Goal: Task Accomplishment & Management: Use online tool/utility

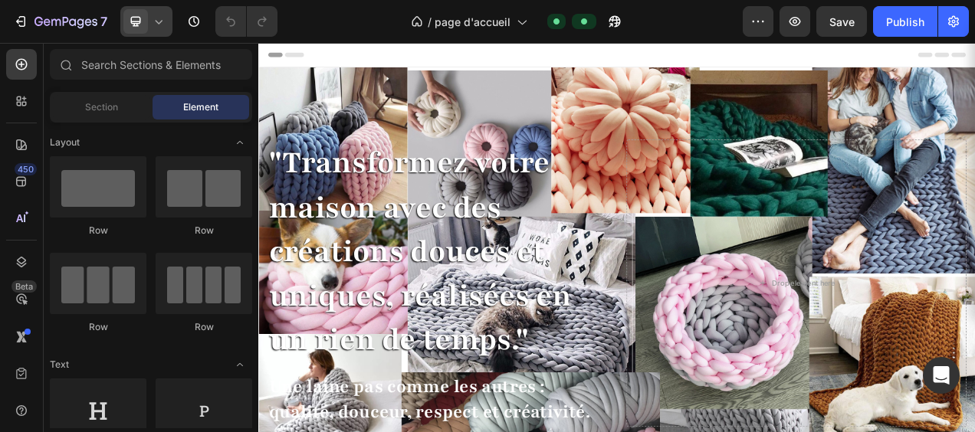
click at [156, 25] on icon at bounding box center [158, 21] width 15 height 15
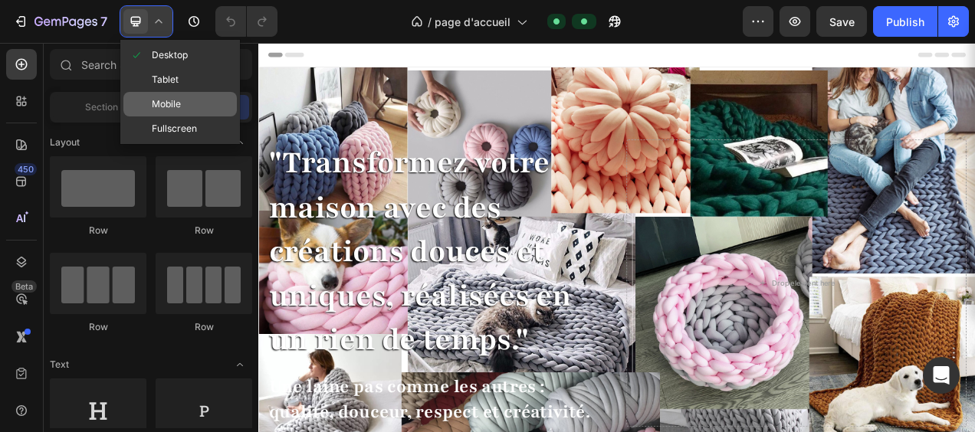
click at [166, 101] on span "Mobile" at bounding box center [166, 104] width 29 height 15
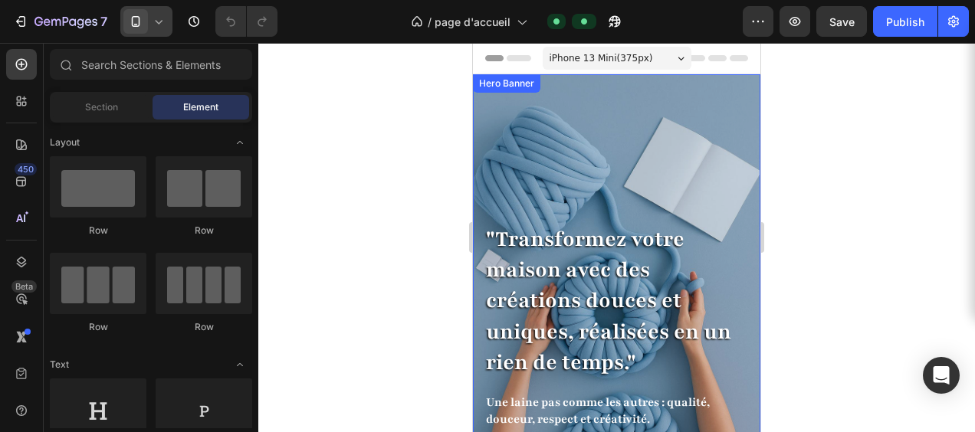
click at [576, 100] on div ""Transformez votre maison avec des créations douces et uniques, réalisées en un…" at bounding box center [617, 290] width 288 height 432
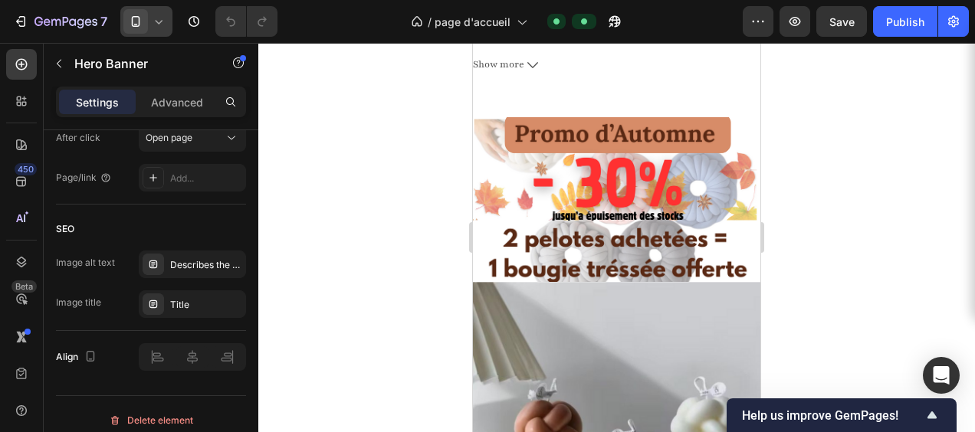
scroll to position [2607, 0]
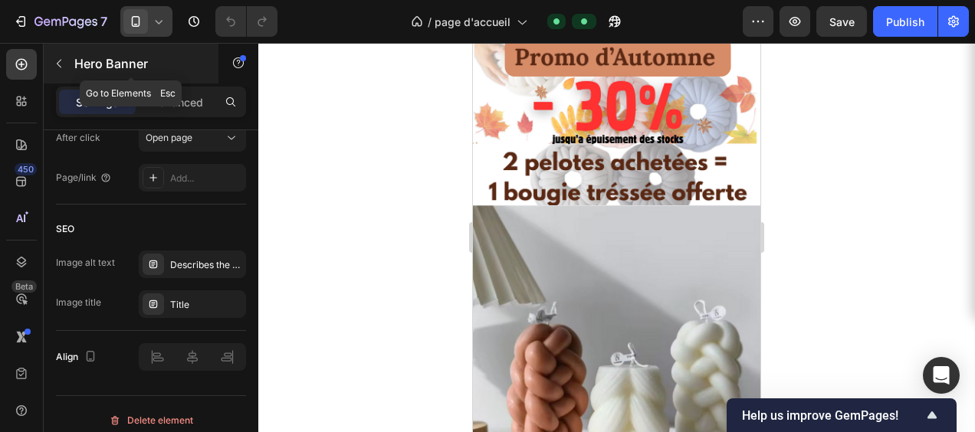
click at [55, 64] on icon "button" at bounding box center [59, 64] width 12 height 12
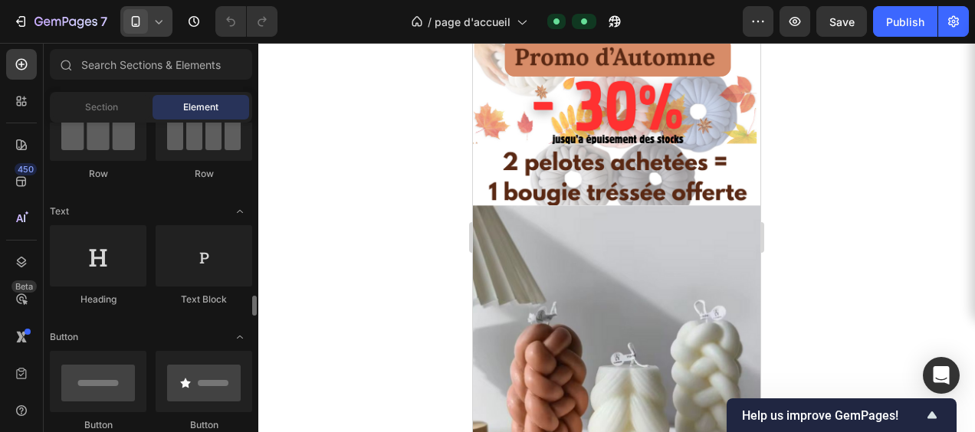
scroll to position [307, 0]
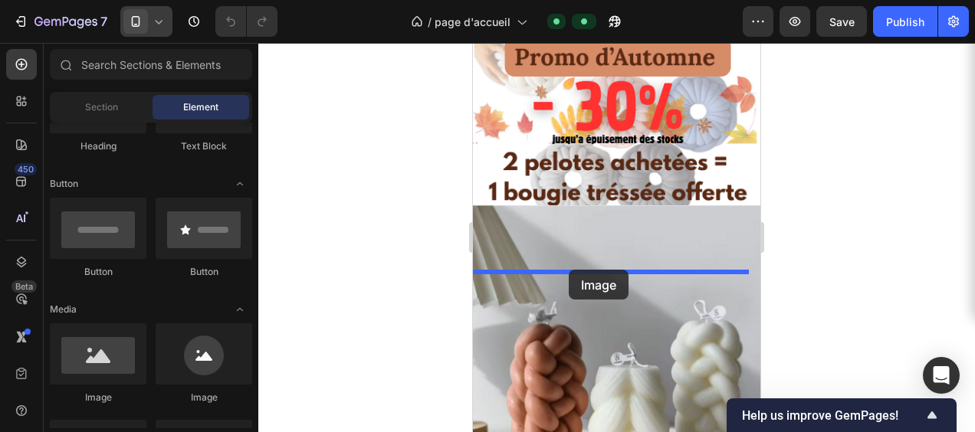
drag, startPoint x: 578, startPoint y: 397, endPoint x: 569, endPoint y: 270, distance: 127.6
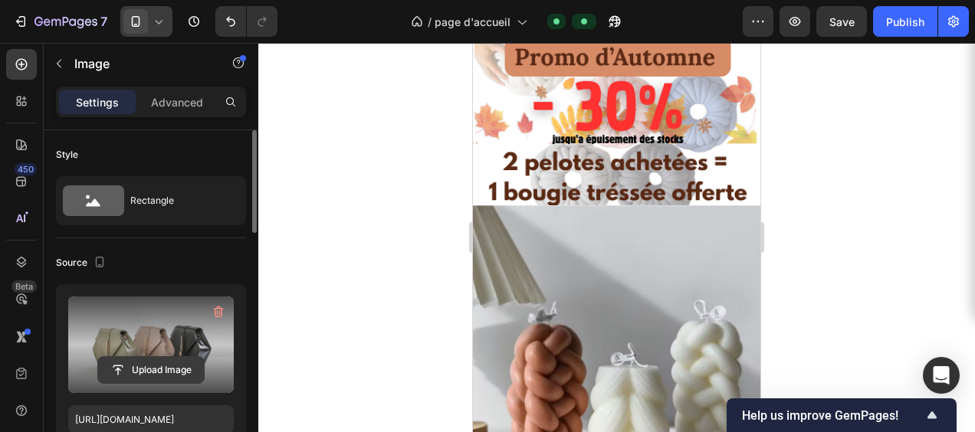
click at [148, 367] on input "file" at bounding box center [151, 370] width 106 height 26
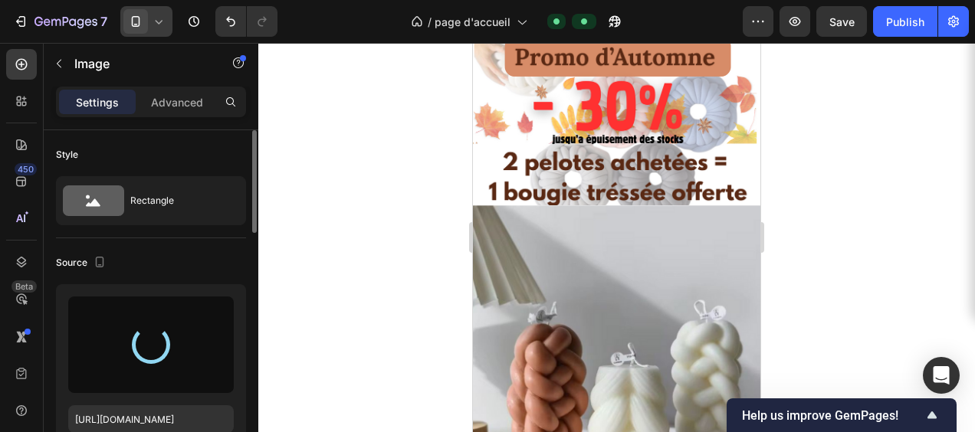
type input "https://cdn.shopify.com/s/files/1/0982/7454/1893/files/gempages_585112344019862…"
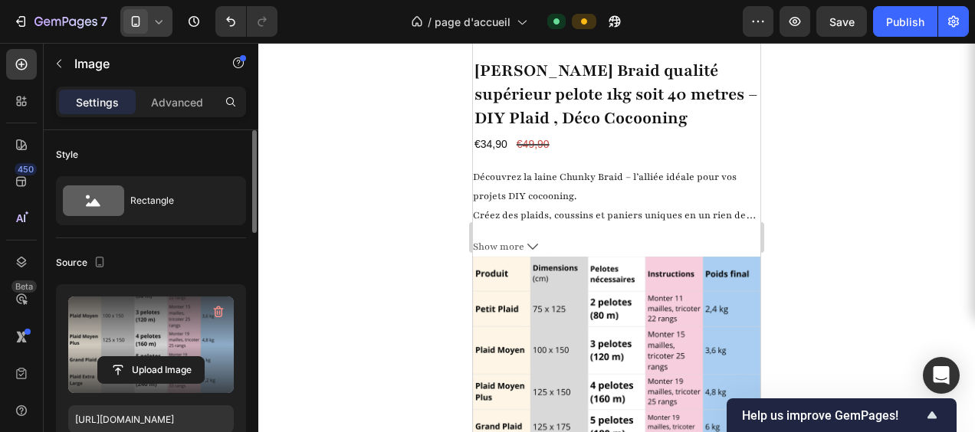
scroll to position [2714, 0]
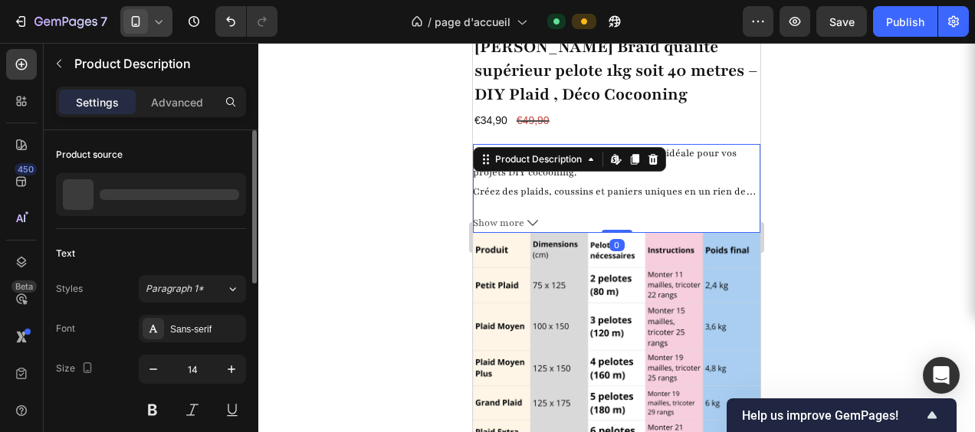
click at [547, 144] on div "Découvrez la laine Chunky Braid – l’alliée idéale pour vos projets DIY cocoonin…" at bounding box center [617, 188] width 288 height 89
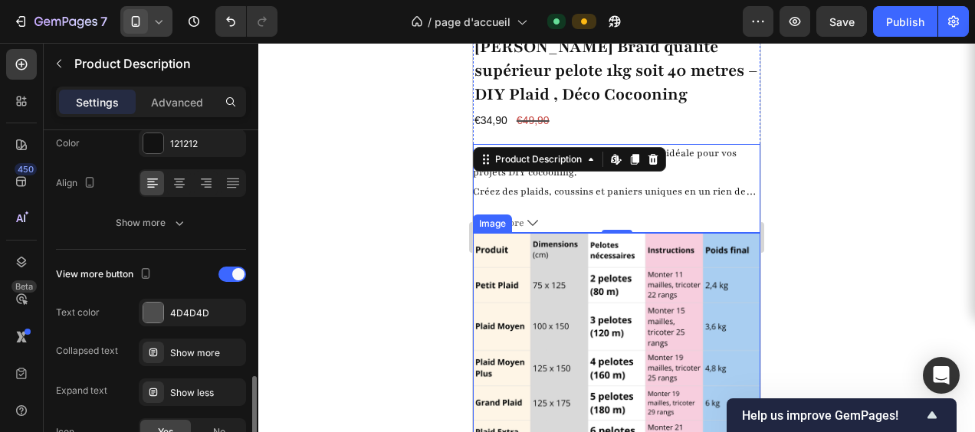
scroll to position [383, 0]
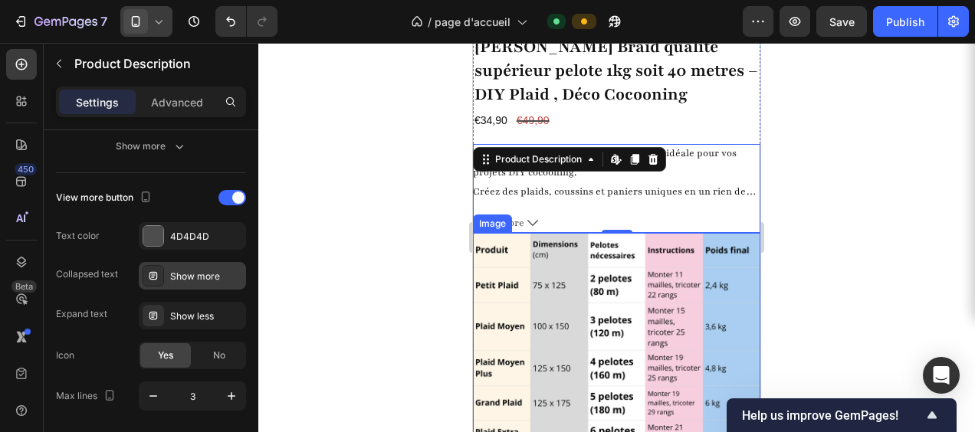
click at [212, 275] on div "Show more" at bounding box center [206, 277] width 72 height 14
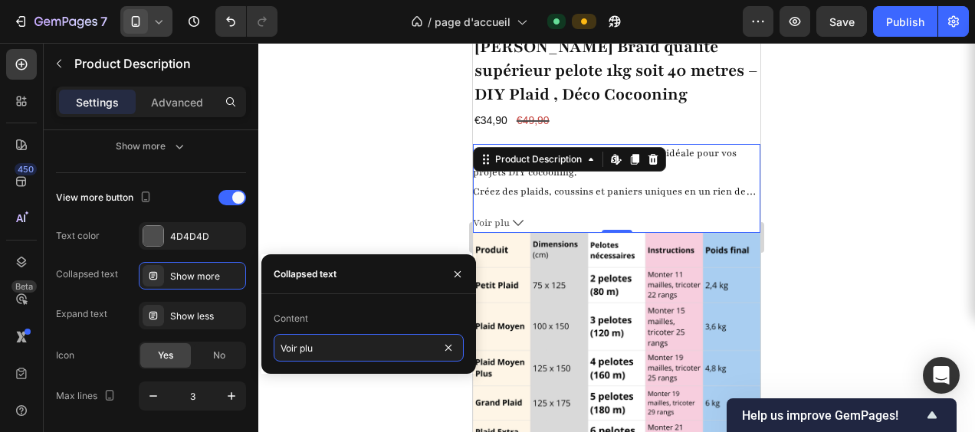
type input "Voir plus"
click at [840, 177] on div at bounding box center [616, 238] width 717 height 390
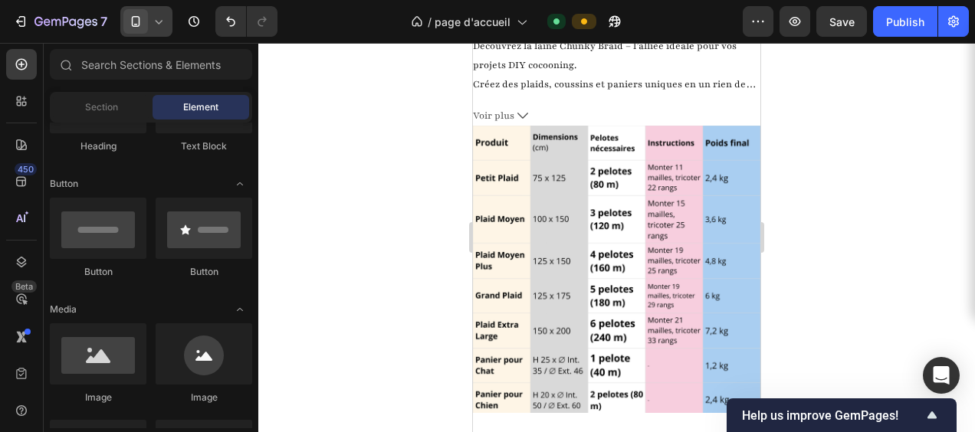
scroll to position [2899, 0]
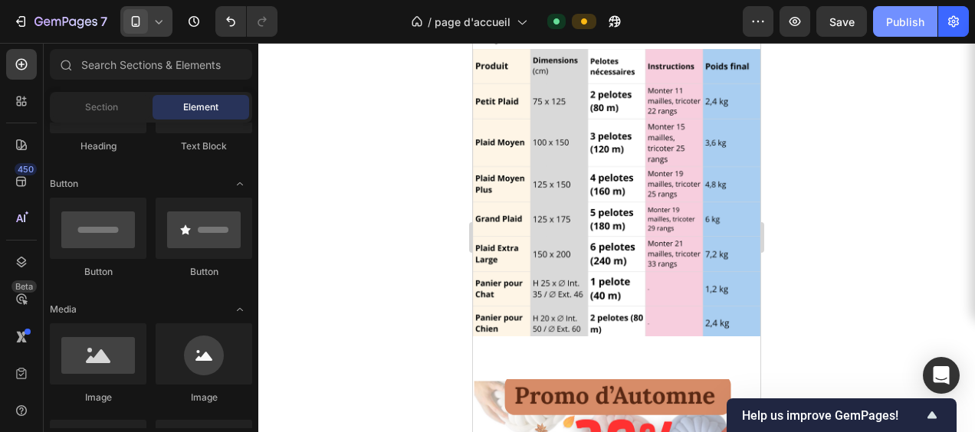
click at [908, 21] on div "Publish" at bounding box center [905, 22] width 38 height 16
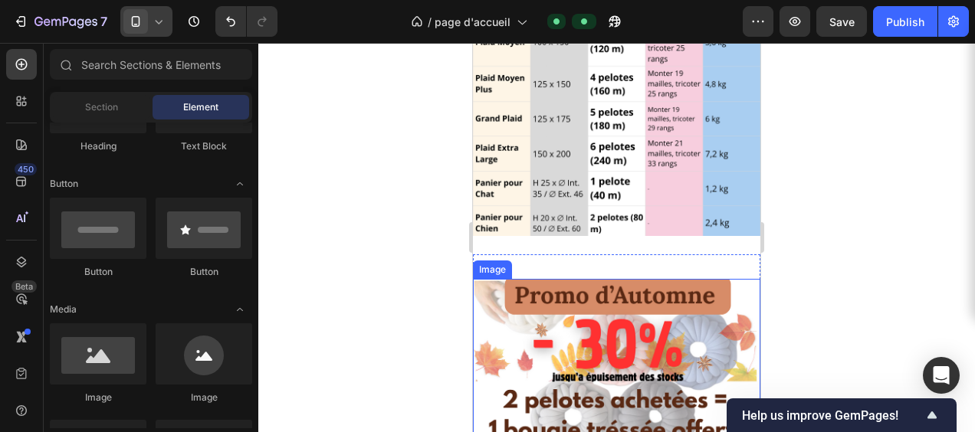
scroll to position [2975, 0]
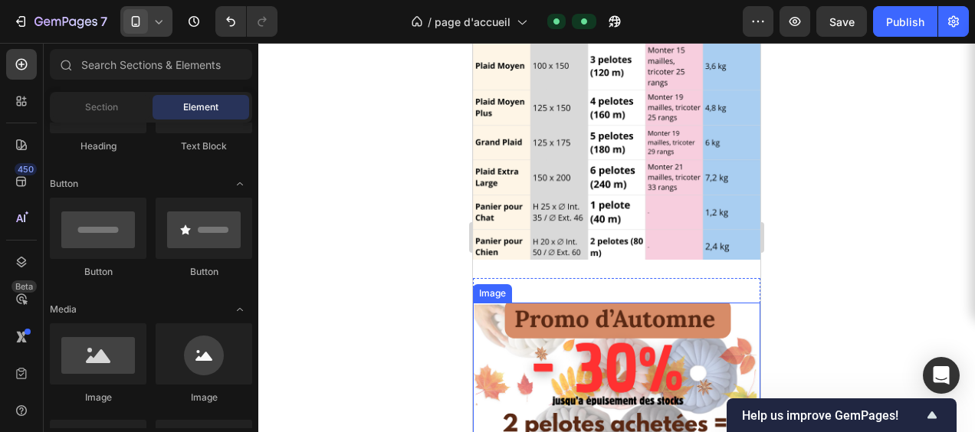
click at [597, 324] on img at bounding box center [617, 385] width 288 height 164
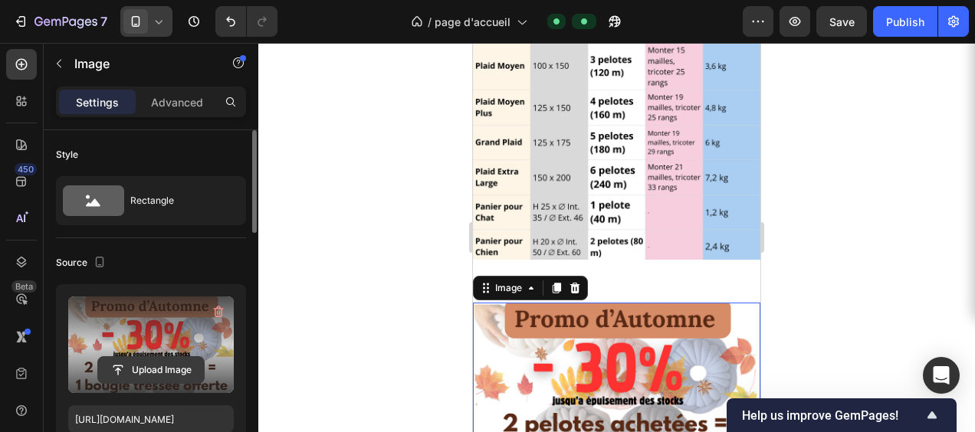
click at [158, 367] on input "file" at bounding box center [151, 370] width 106 height 26
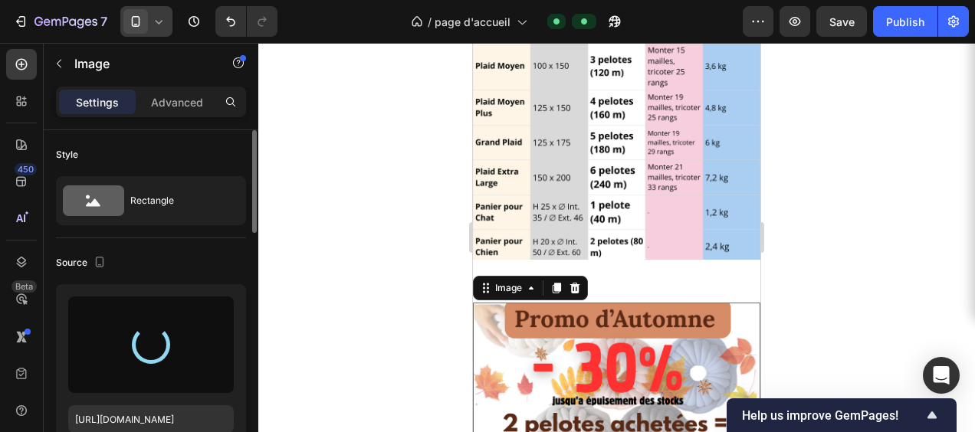
type input "https://cdn.shopify.com/s/files/1/0982/7454/1893/files/gempages_585112344019862…"
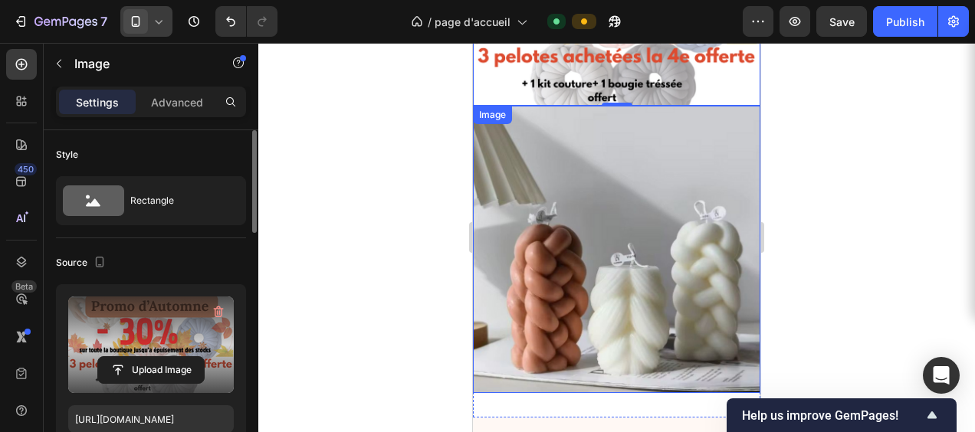
scroll to position [3282, 0]
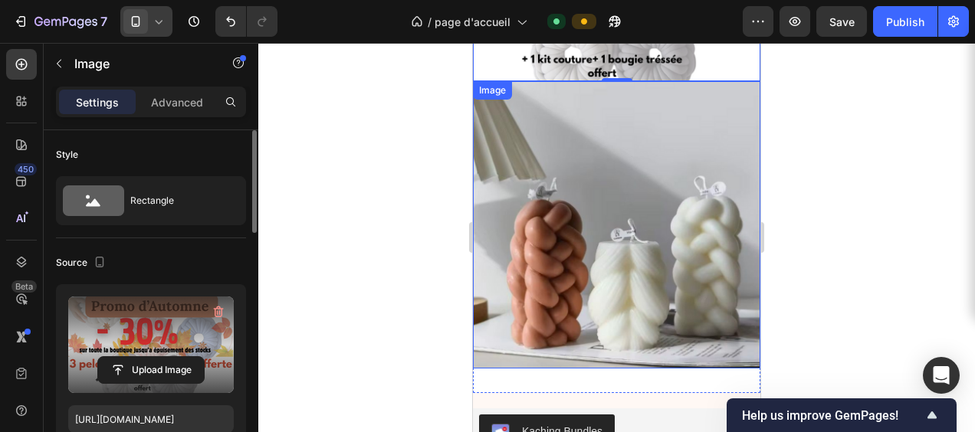
click at [625, 265] on img at bounding box center [617, 225] width 288 height 288
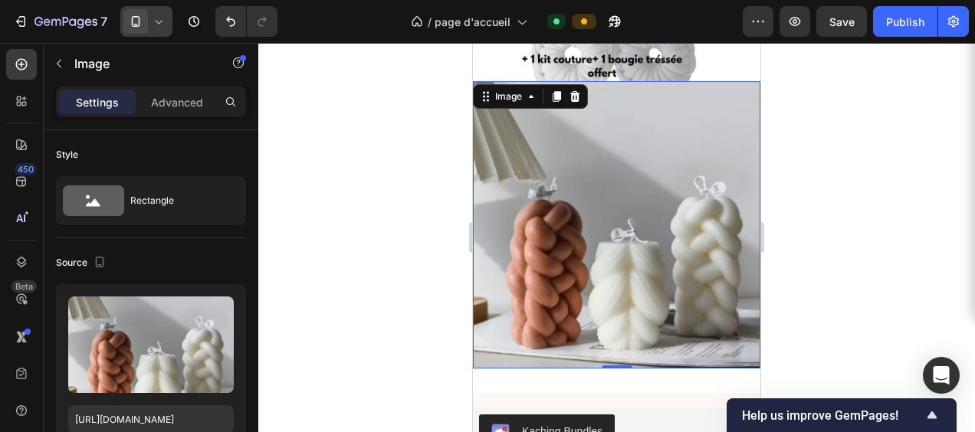
scroll to position [383, 0]
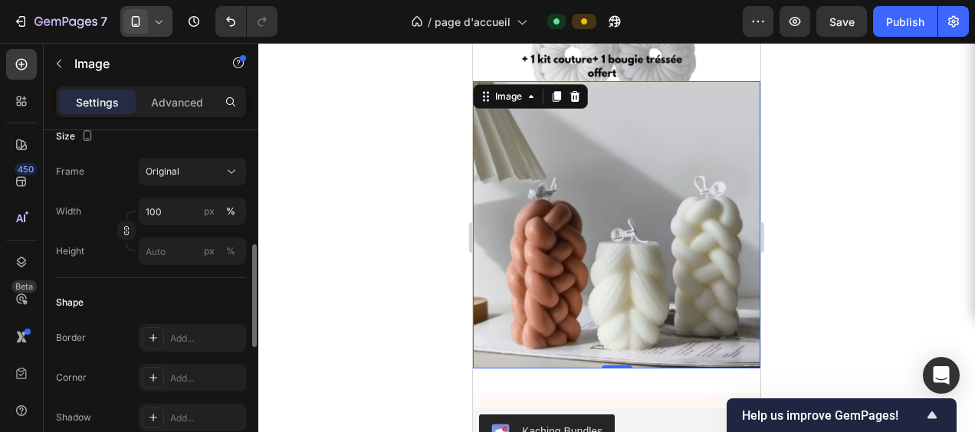
click at [635, 248] on img at bounding box center [617, 225] width 288 height 288
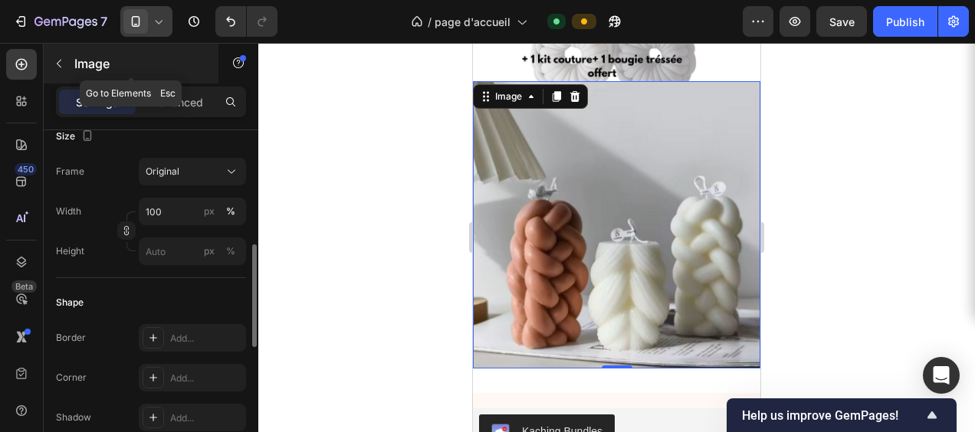
click at [64, 63] on icon "button" at bounding box center [59, 64] width 12 height 12
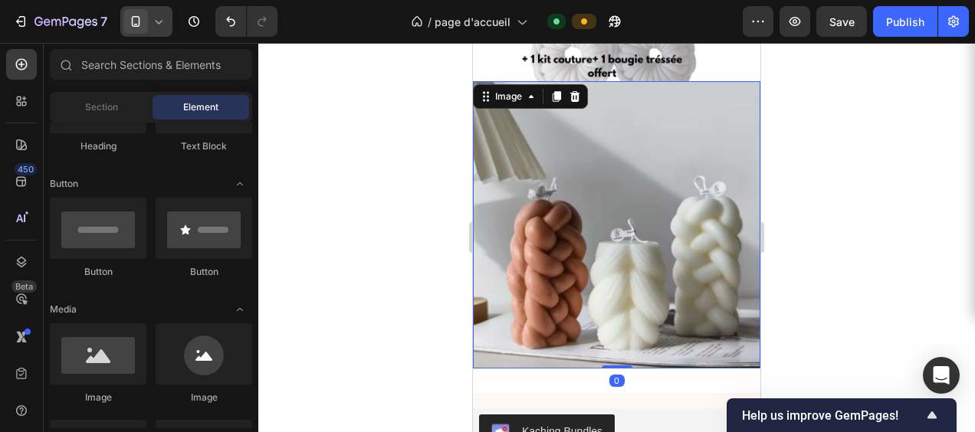
click at [620, 230] on img at bounding box center [617, 225] width 288 height 288
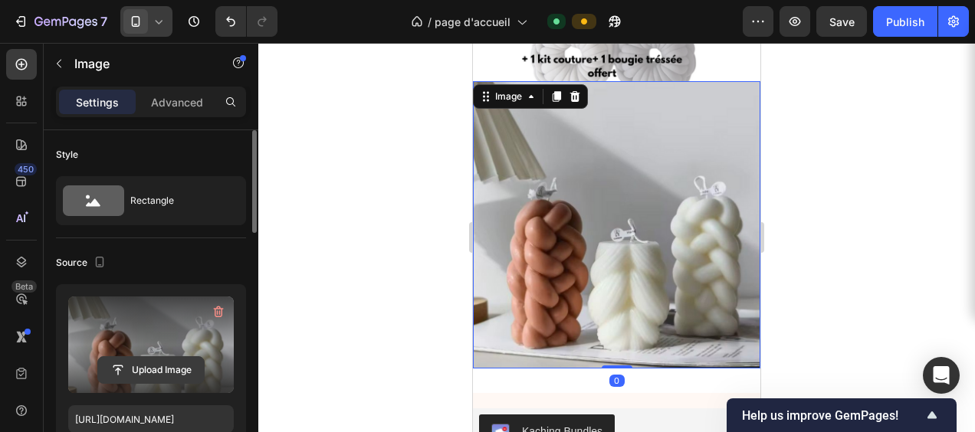
click at [153, 370] on input "file" at bounding box center [151, 370] width 106 height 26
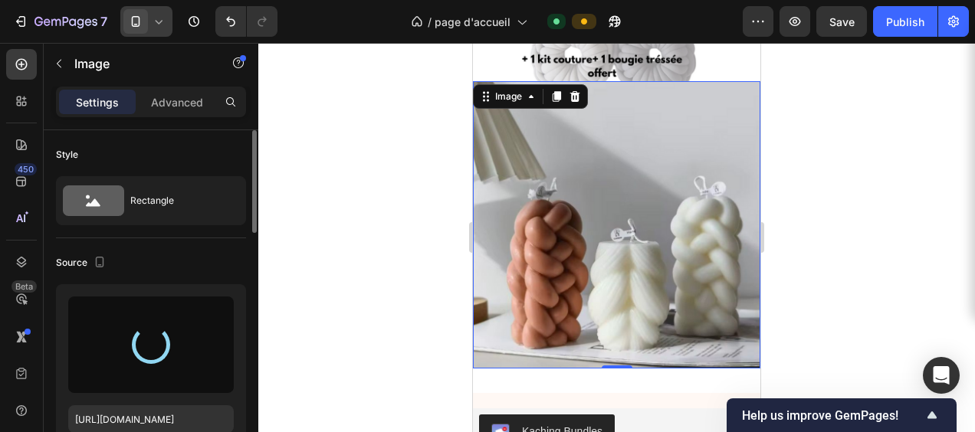
type input "[URL][DOMAIN_NAME]"
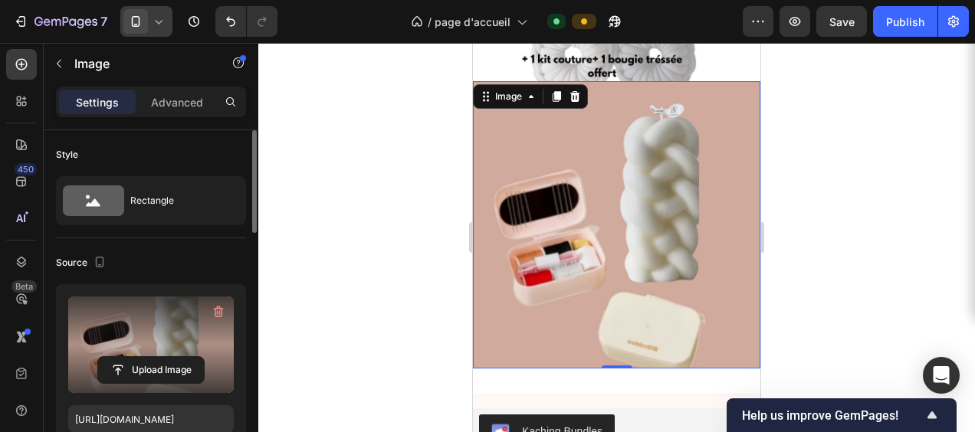
click at [842, 186] on div at bounding box center [616, 238] width 717 height 390
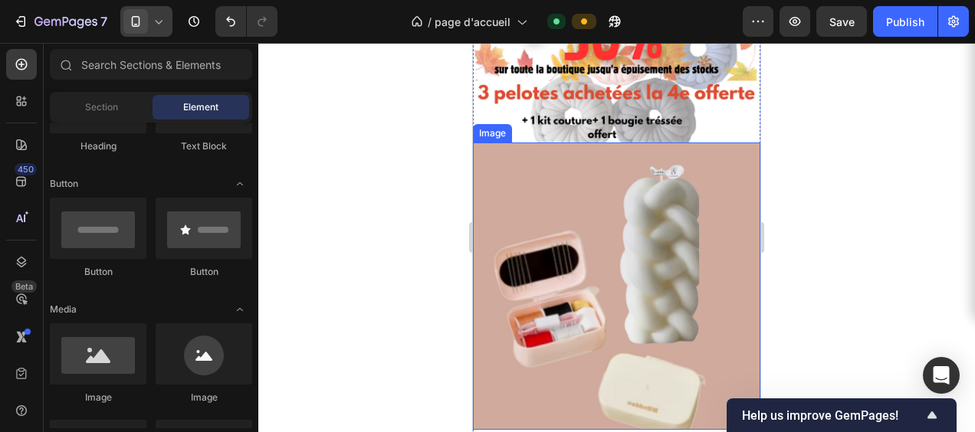
scroll to position [3267, 0]
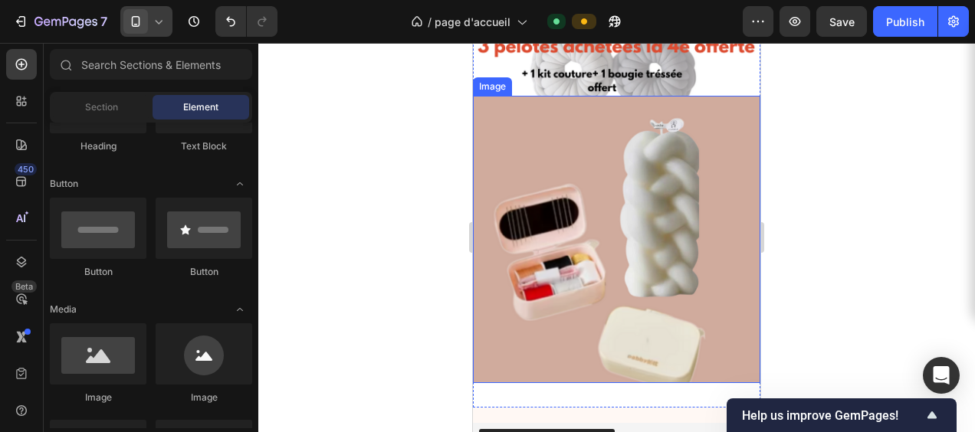
click at [529, 118] on img at bounding box center [617, 240] width 288 height 288
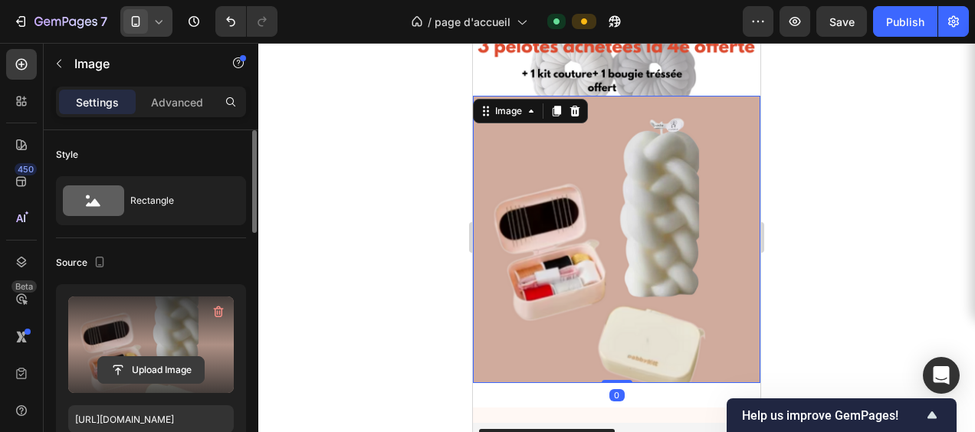
click at [149, 370] on input "file" at bounding box center [151, 370] width 106 height 26
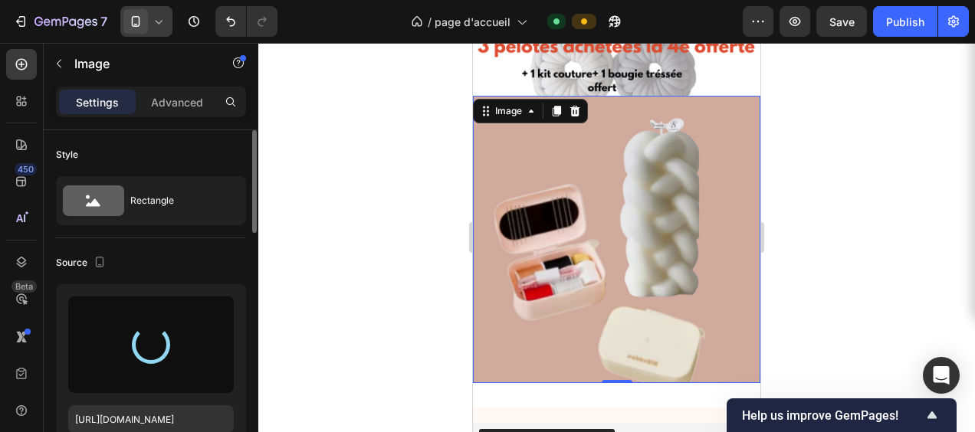
type input "[URL][DOMAIN_NAME]"
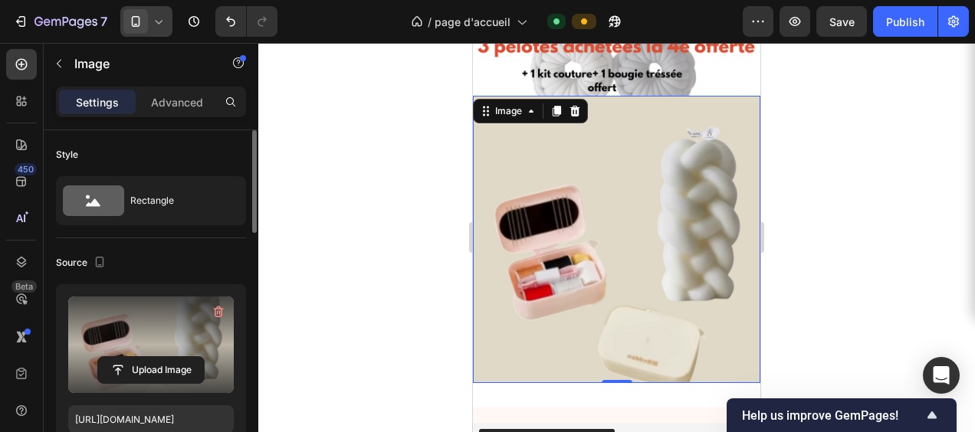
click at [788, 269] on div at bounding box center [616, 238] width 717 height 390
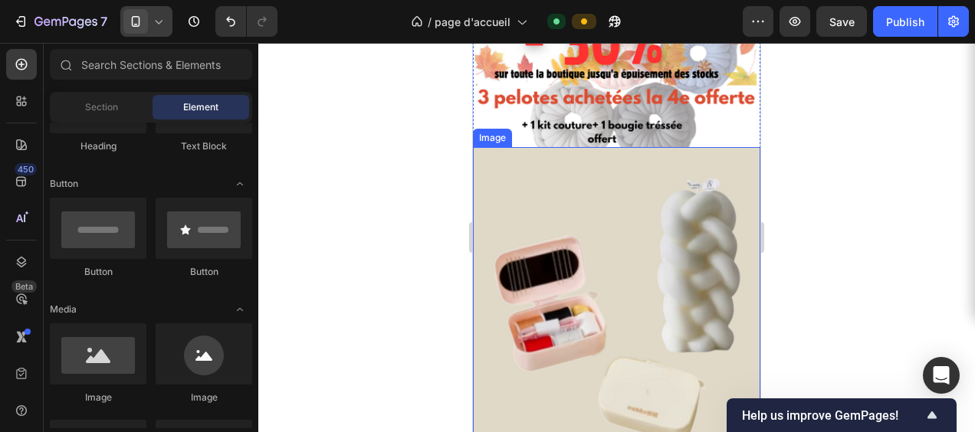
scroll to position [3222, 0]
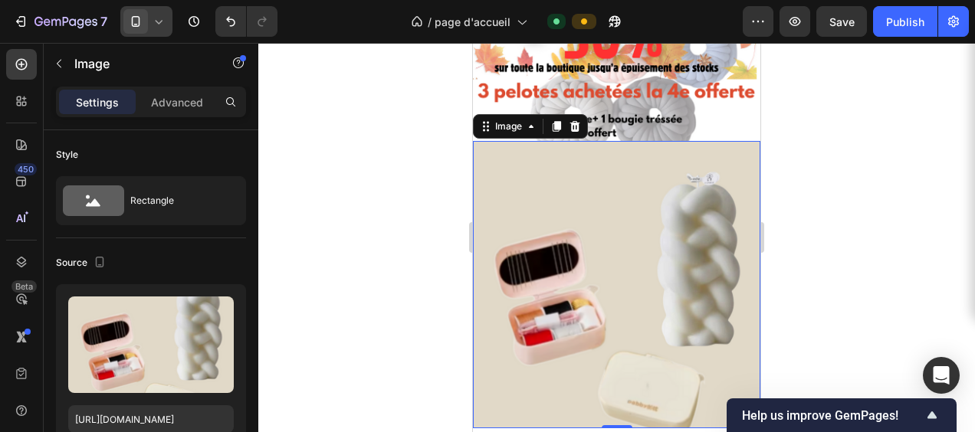
click at [594, 202] on img at bounding box center [617, 285] width 288 height 288
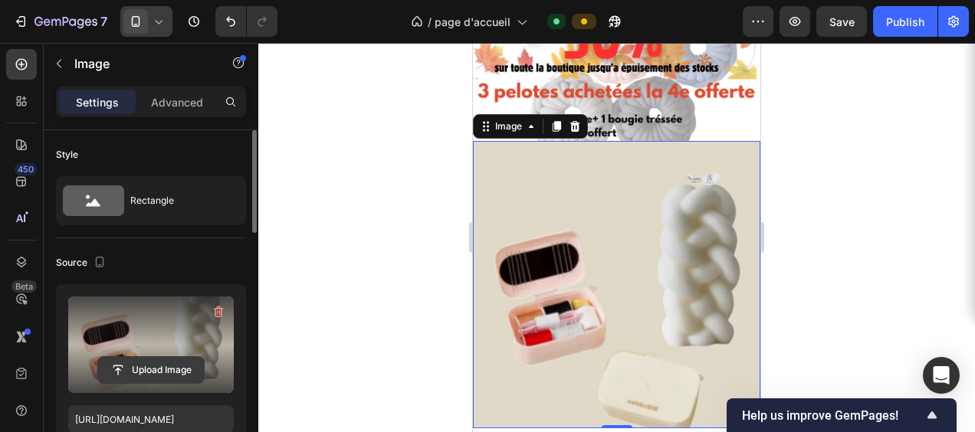
click at [166, 362] on input "file" at bounding box center [151, 370] width 106 height 26
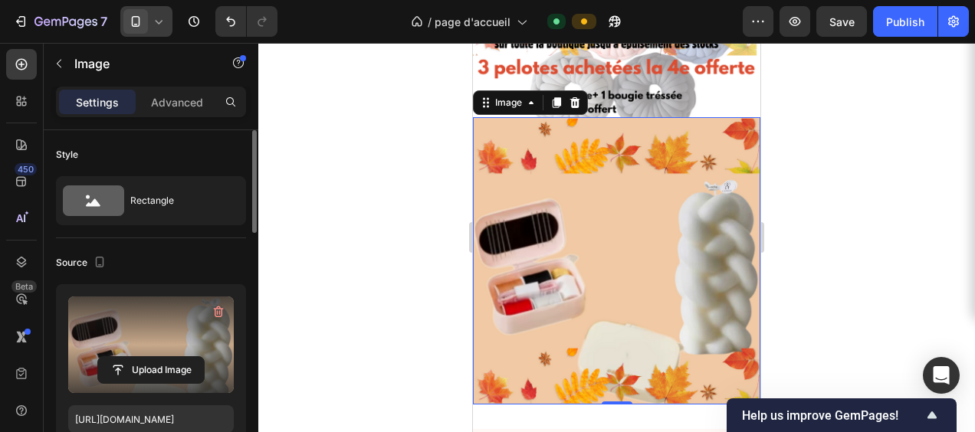
scroll to position [3253, 0]
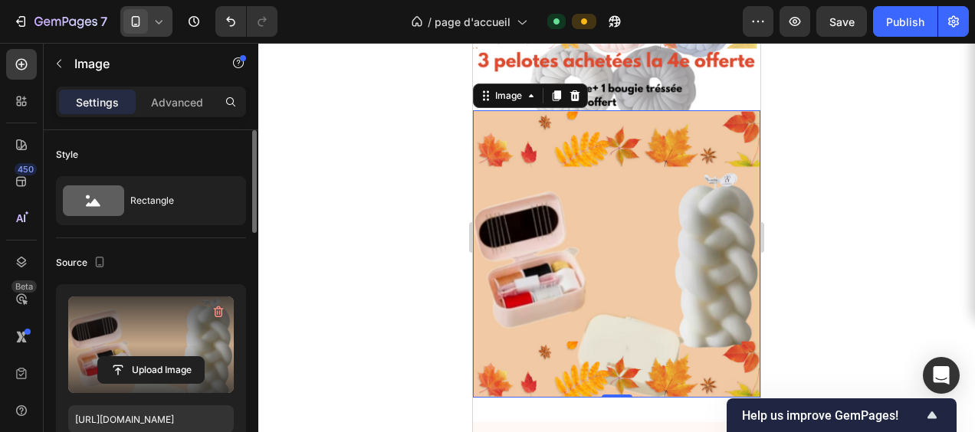
click at [626, 238] on img at bounding box center [617, 254] width 288 height 288
click at [176, 365] on input "file" at bounding box center [151, 370] width 106 height 26
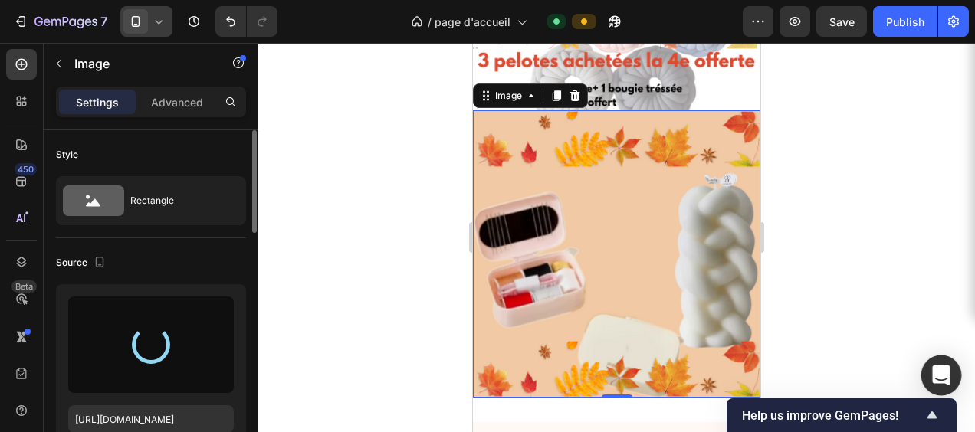
type input "https://cdn.shopify.com/s/files/1/0982/7454/1893/files/gempages_585112344019862…"
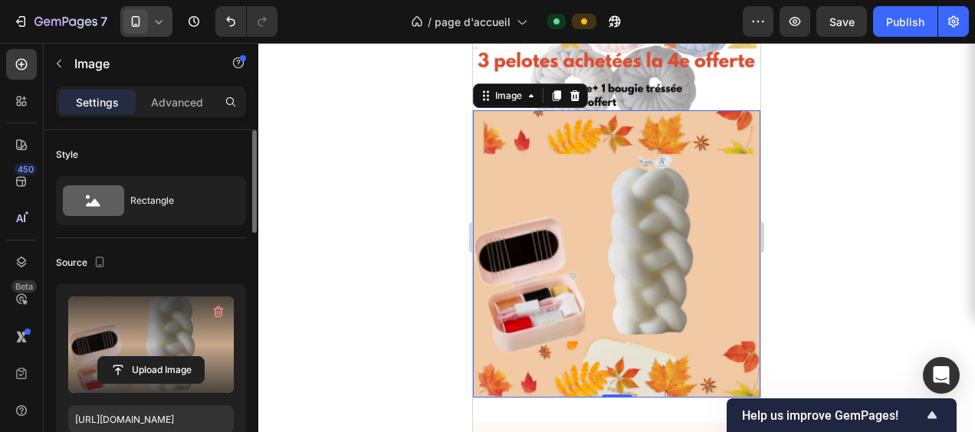
click at [899, 265] on div at bounding box center [616, 238] width 717 height 390
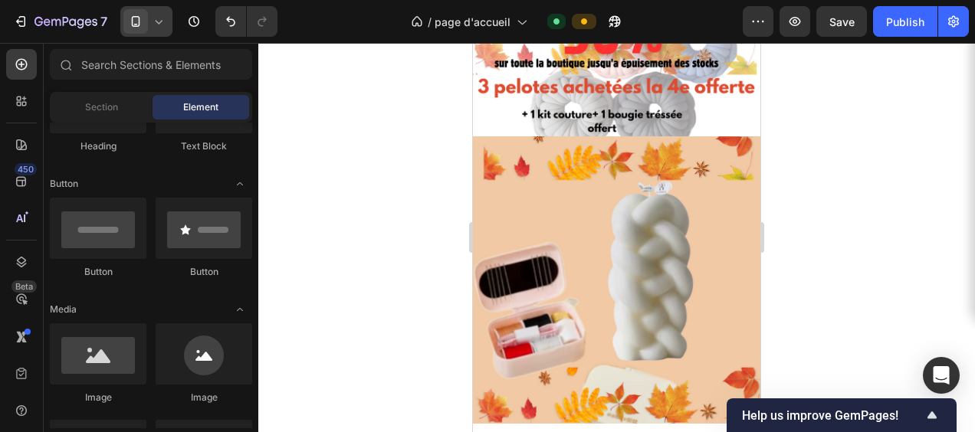
scroll to position [3239, 0]
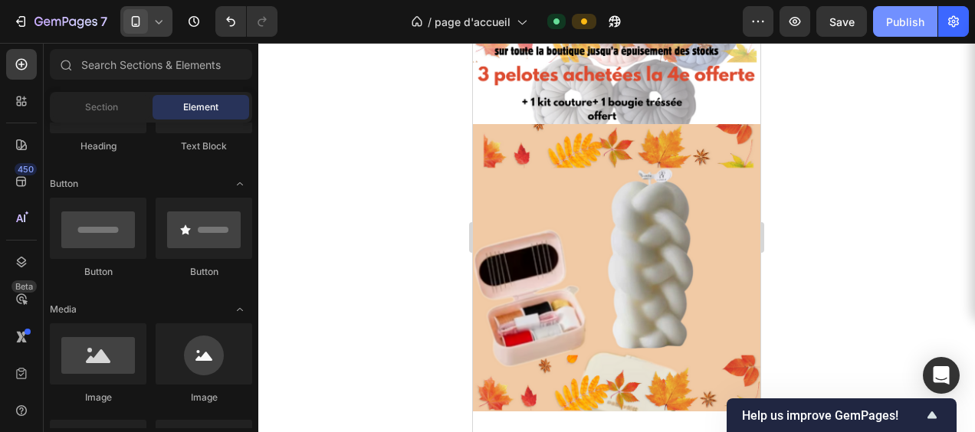
click at [916, 25] on div "Publish" at bounding box center [905, 22] width 38 height 16
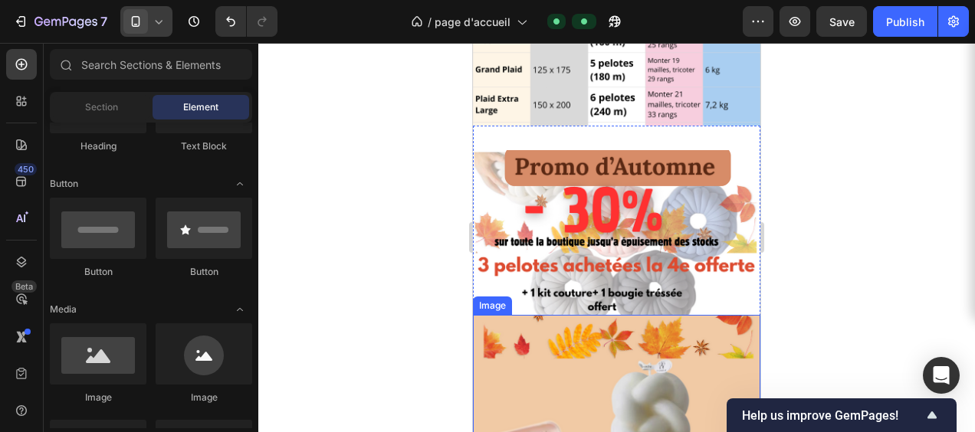
scroll to position [3040, 0]
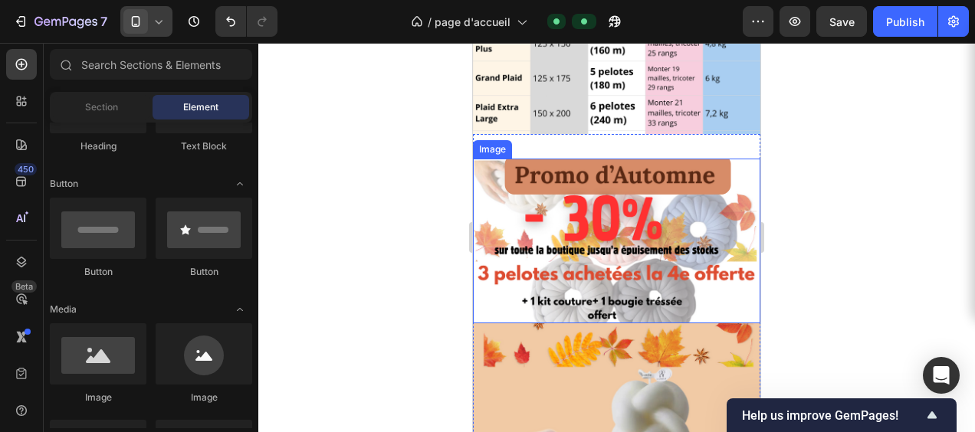
click at [592, 256] on img at bounding box center [617, 241] width 288 height 164
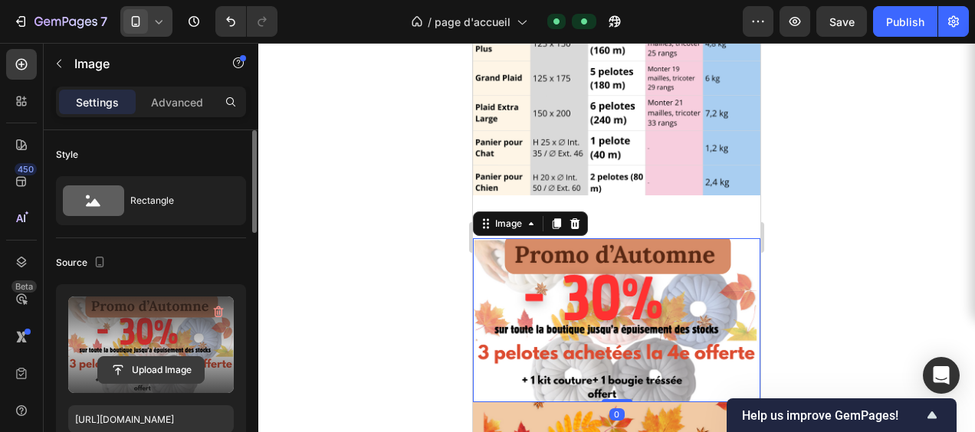
click at [162, 371] on input "file" at bounding box center [151, 370] width 106 height 26
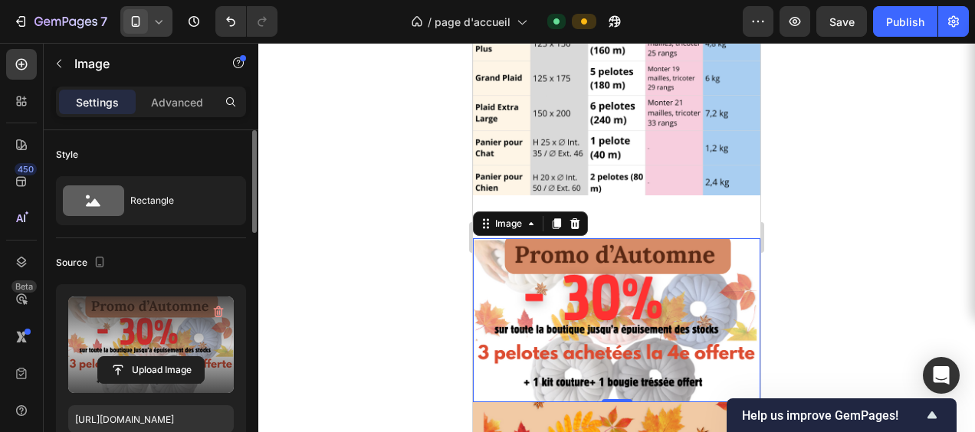
click at [567, 238] on img at bounding box center [617, 320] width 288 height 164
click at [153, 371] on input "file" at bounding box center [151, 370] width 106 height 26
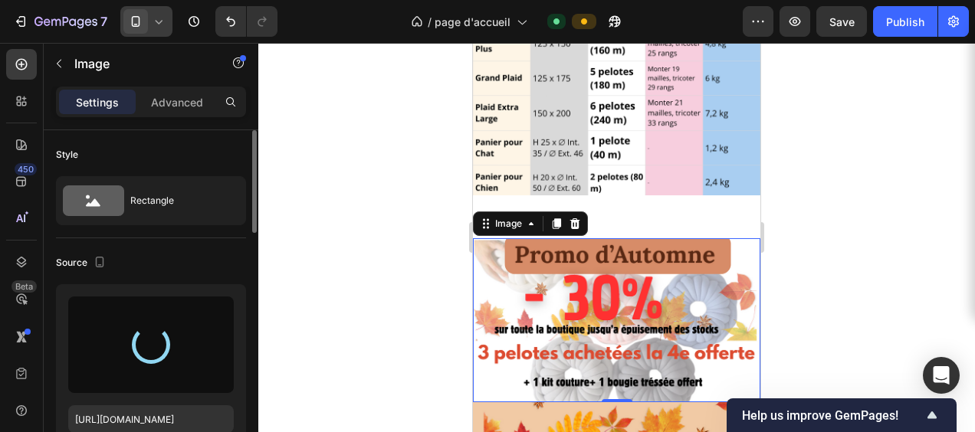
type input "https://cdn.shopify.com/s/files/1/0982/7454/1893/files/gempages_585112344019862…"
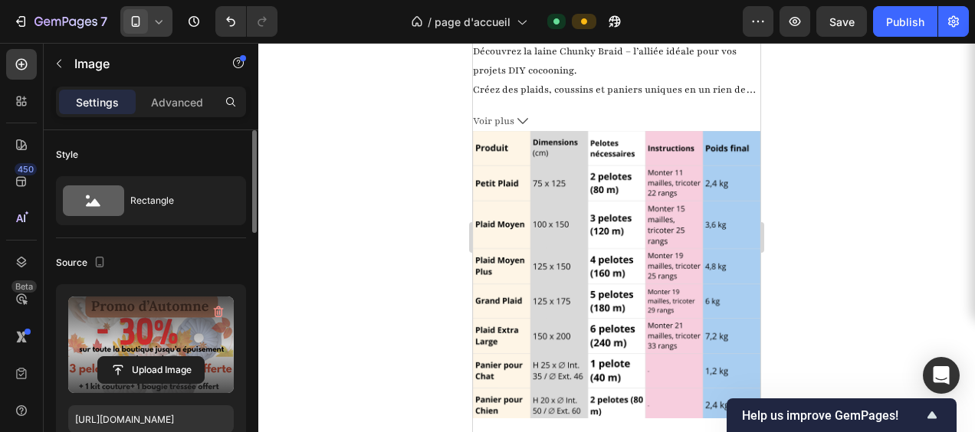
scroll to position [2841, 0]
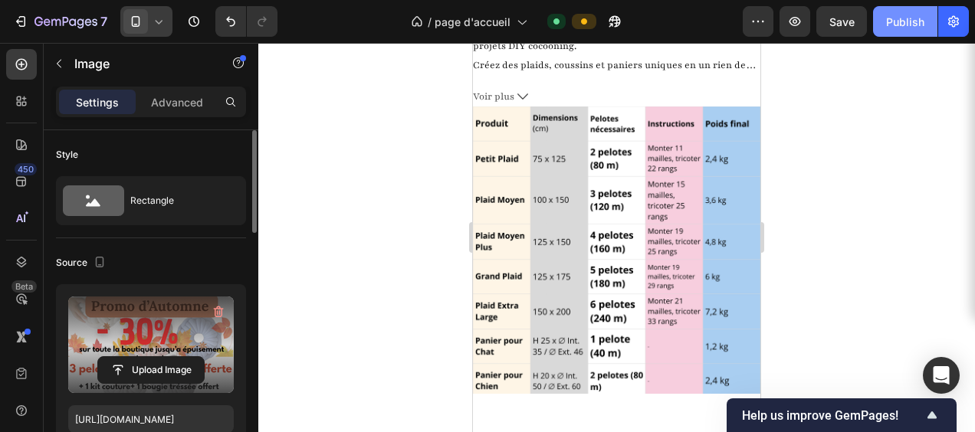
click at [890, 25] on div "Publish" at bounding box center [905, 22] width 38 height 16
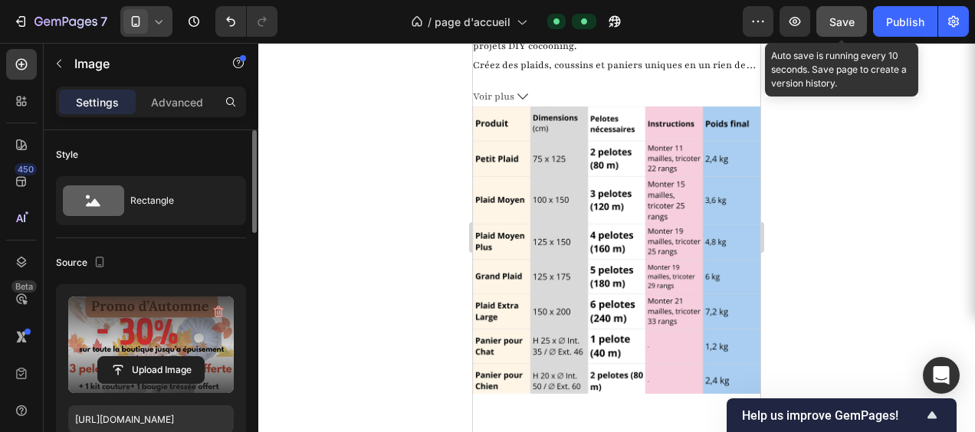
click at [830, 18] on span "Save" at bounding box center [842, 21] width 25 height 13
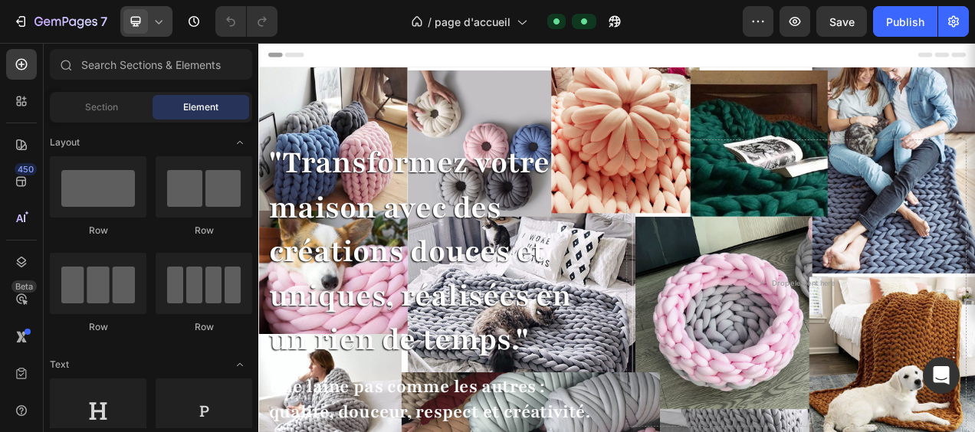
click at [166, 27] on icon at bounding box center [158, 21] width 15 height 15
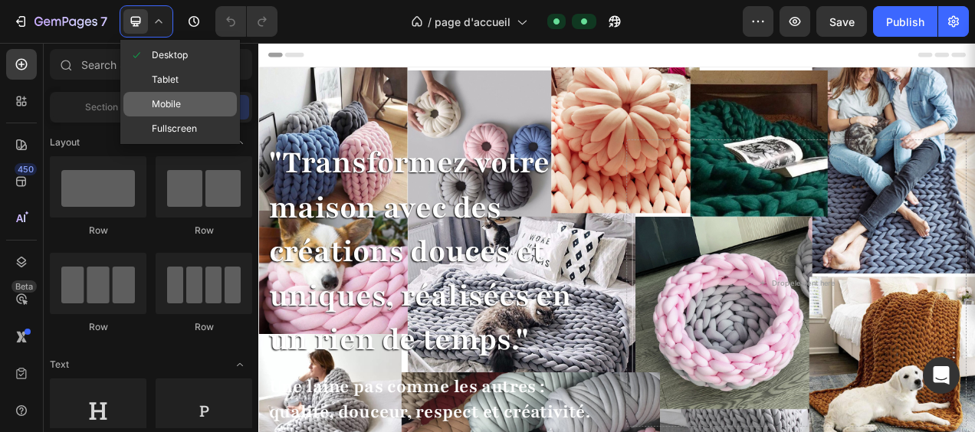
click at [166, 94] on div "Mobile" at bounding box center [179, 104] width 113 height 25
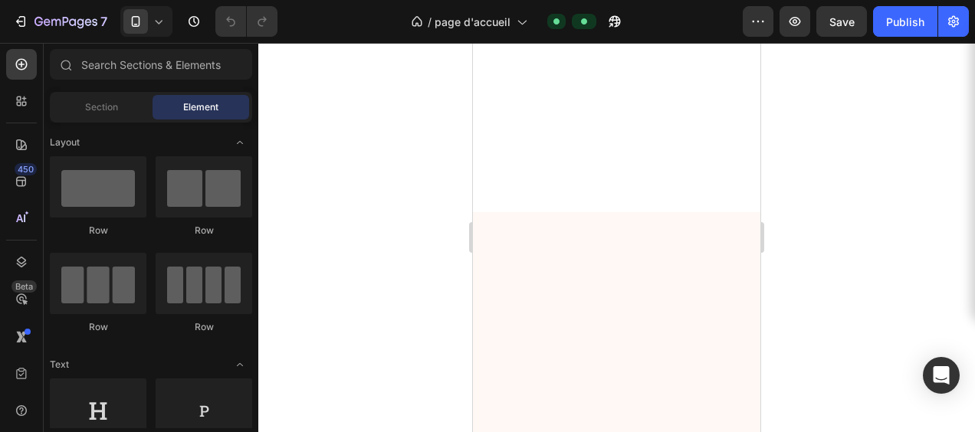
scroll to position [2991, 0]
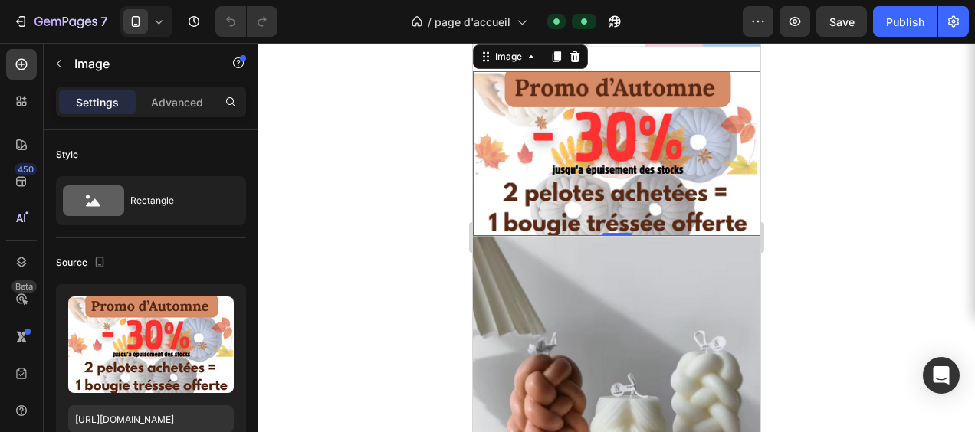
scroll to position [3098, 0]
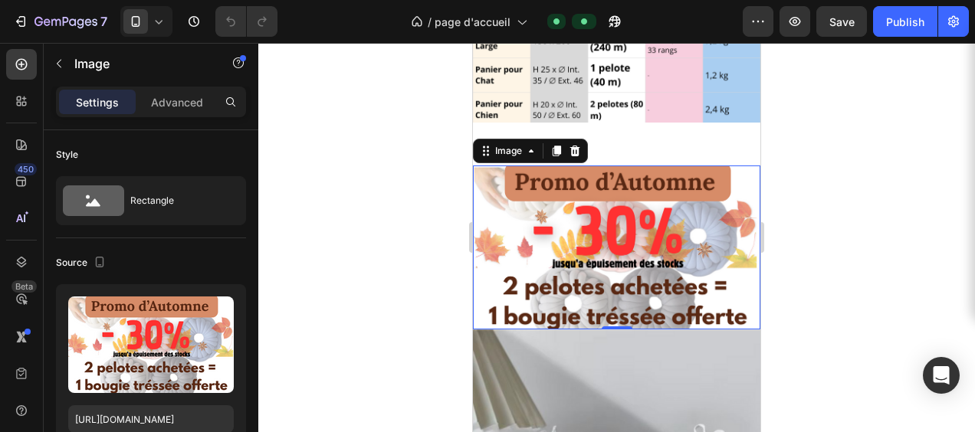
click at [716, 166] on img at bounding box center [617, 248] width 288 height 164
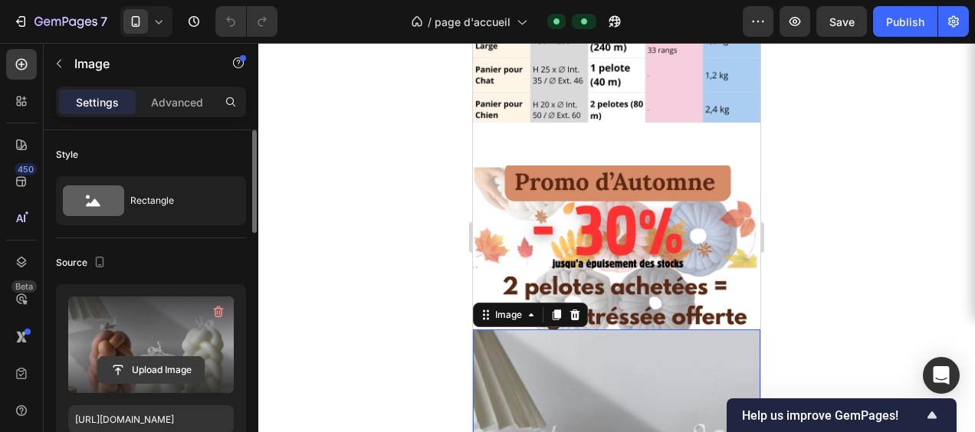
click at [153, 362] on input "file" at bounding box center [151, 370] width 106 height 26
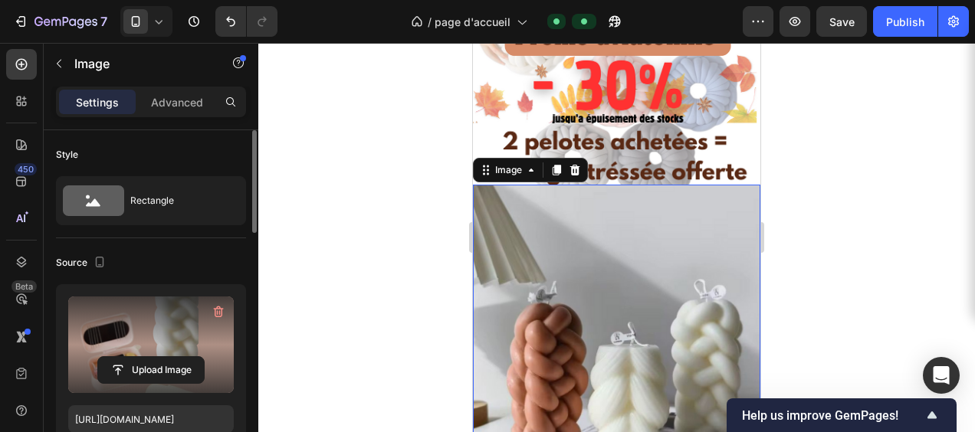
scroll to position [3251, 0]
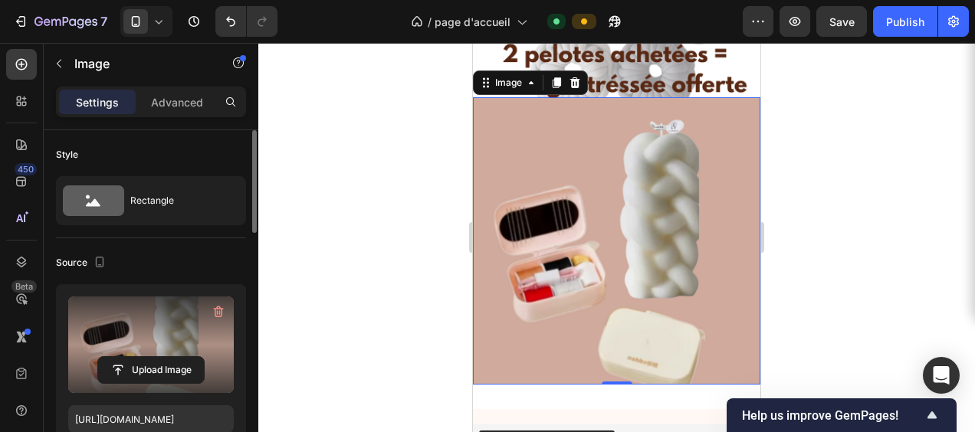
click at [567, 126] on img at bounding box center [617, 241] width 288 height 288
click at [150, 368] on input "file" at bounding box center [151, 370] width 106 height 26
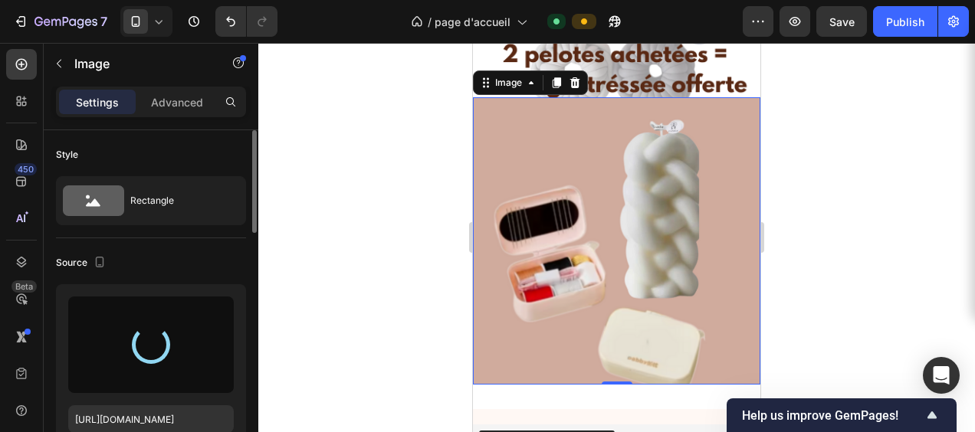
type input "[URL][DOMAIN_NAME]"
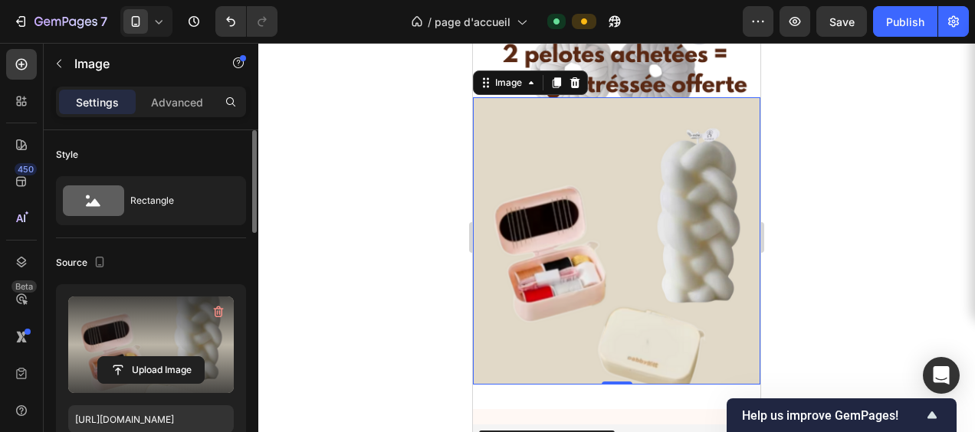
click at [906, 235] on div at bounding box center [616, 238] width 717 height 390
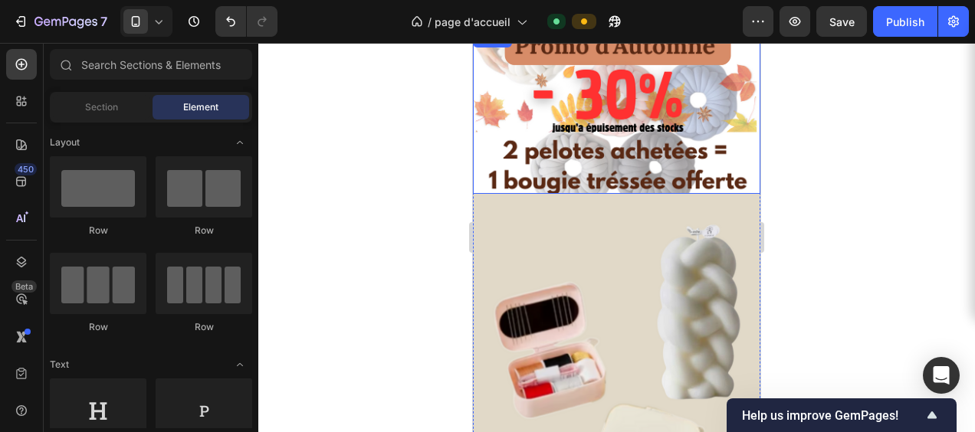
scroll to position [3098, 0]
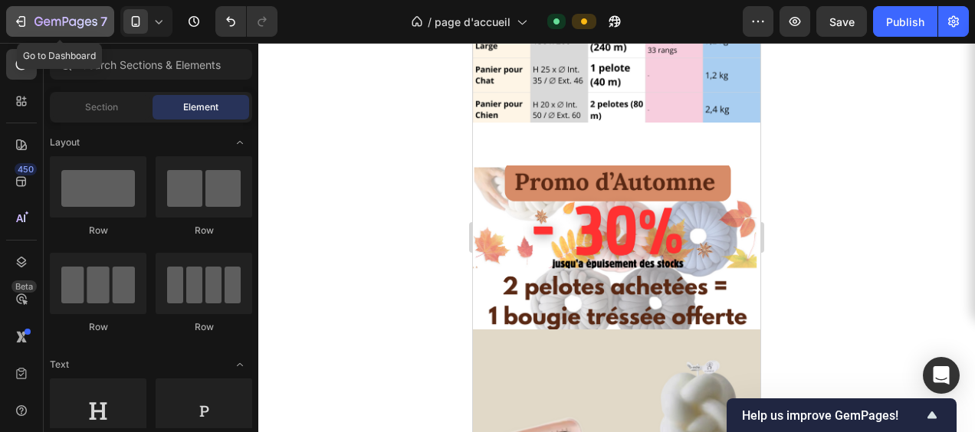
click at [16, 28] on icon "button" at bounding box center [20, 21] width 15 height 15
